Goal: Task Accomplishment & Management: Use online tool/utility

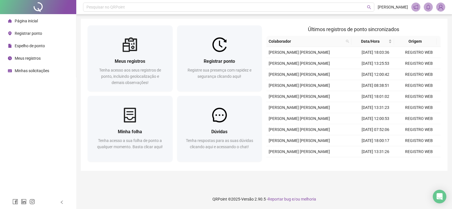
click at [21, 34] on span "Registrar ponto" at bounding box center [28, 33] width 27 height 5
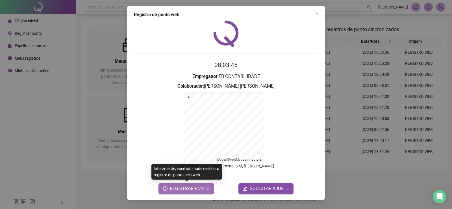
click at [194, 189] on span "REGISTRAR PONTO" at bounding box center [190, 188] width 40 height 7
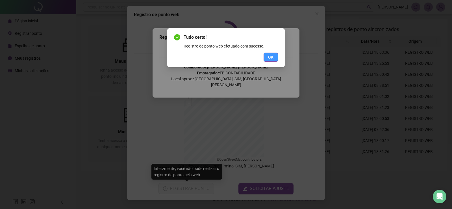
click at [273, 58] on span "OK" at bounding box center [270, 57] width 5 height 6
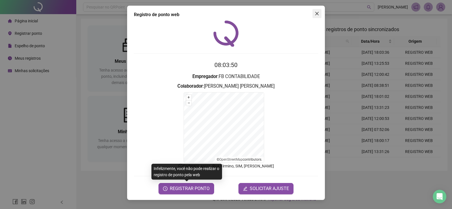
click at [317, 11] on button "Close" at bounding box center [317, 13] width 9 height 9
